Goal: Transaction & Acquisition: Purchase product/service

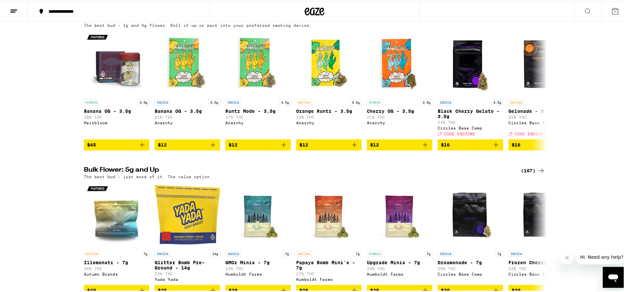
scroll to position [89, 0]
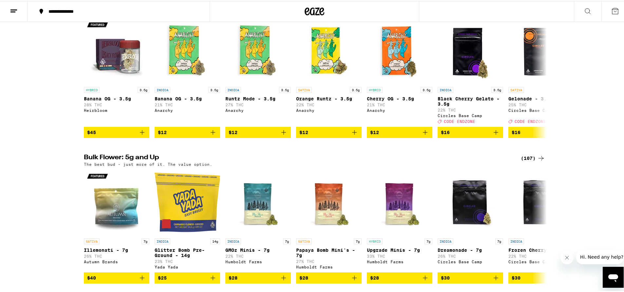
click at [522, 161] on div "(107)" at bounding box center [532, 158] width 24 height 8
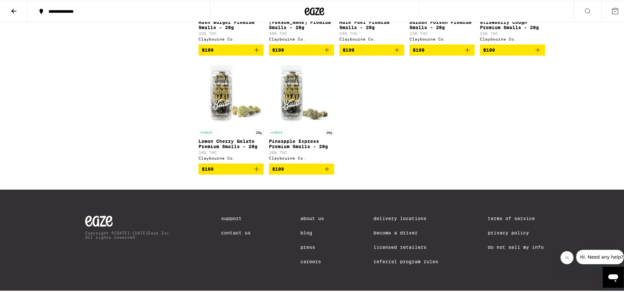
scroll to position [2608, 0]
click at [17, 10] on icon at bounding box center [14, 10] width 8 height 8
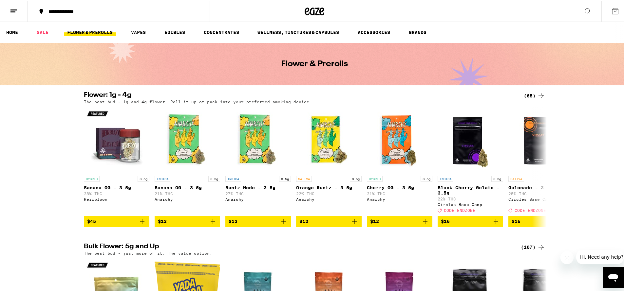
click at [534, 96] on div "(65)" at bounding box center [533, 95] width 21 height 8
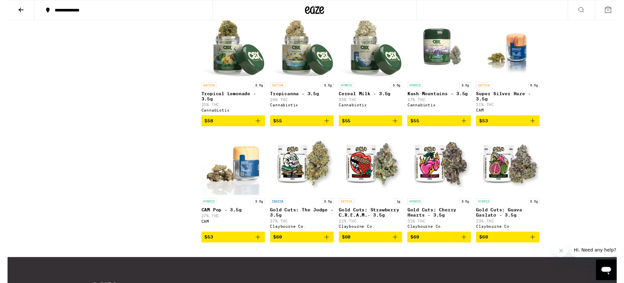
scroll to position [1513, 0]
